Goal: Task Accomplishment & Management: Manage account settings

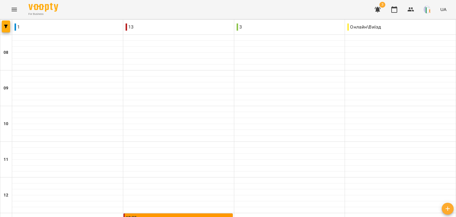
scroll to position [205, 0]
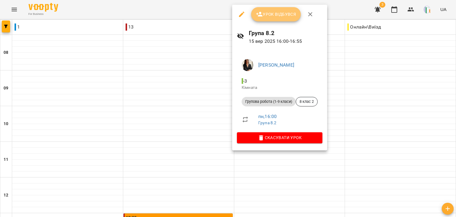
click at [272, 9] on button "Урок відбувся" at bounding box center [276, 14] width 50 height 14
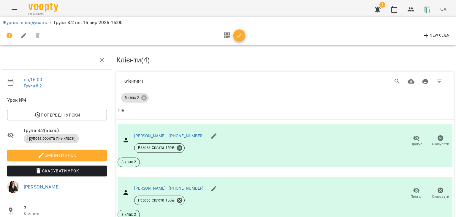
scroll to position [138, 0]
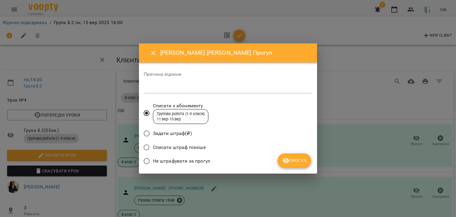
click at [302, 162] on span "Прогул" at bounding box center [295, 160] width 24 height 7
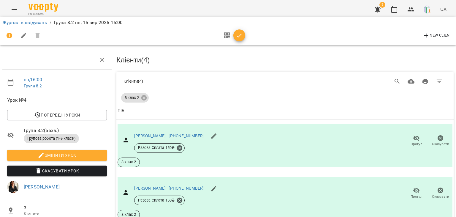
scroll to position [0, 0]
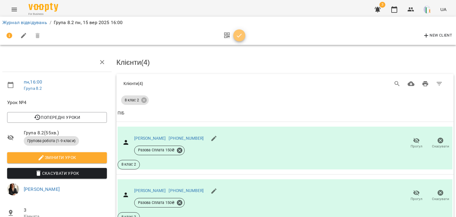
click at [240, 37] on icon "button" at bounding box center [239, 35] width 7 height 7
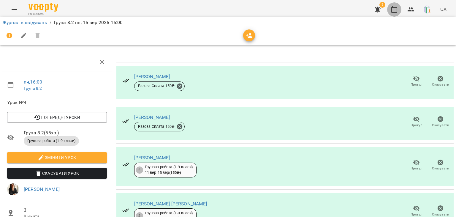
click at [395, 11] on icon "button" at bounding box center [394, 9] width 7 height 7
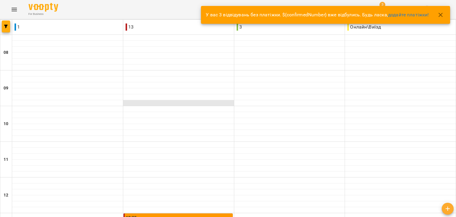
scroll to position [166, 0]
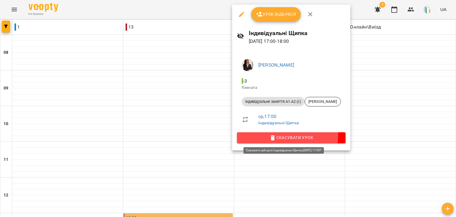
click at [277, 135] on span "Скасувати Урок" at bounding box center [291, 137] width 99 height 7
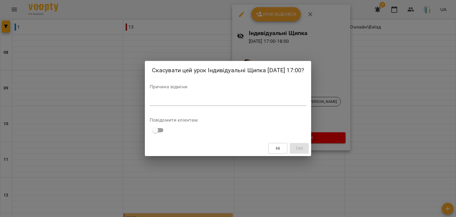
click at [172, 102] on div "*" at bounding box center [228, 101] width 157 height 10
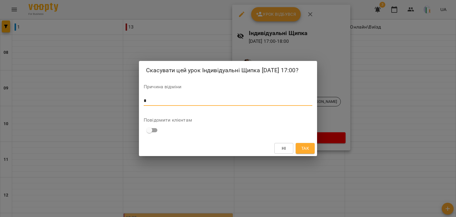
type textarea "*"
click at [305, 152] on span "Так" at bounding box center [306, 148] width 8 height 7
